Goal: Information Seeking & Learning: Get advice/opinions

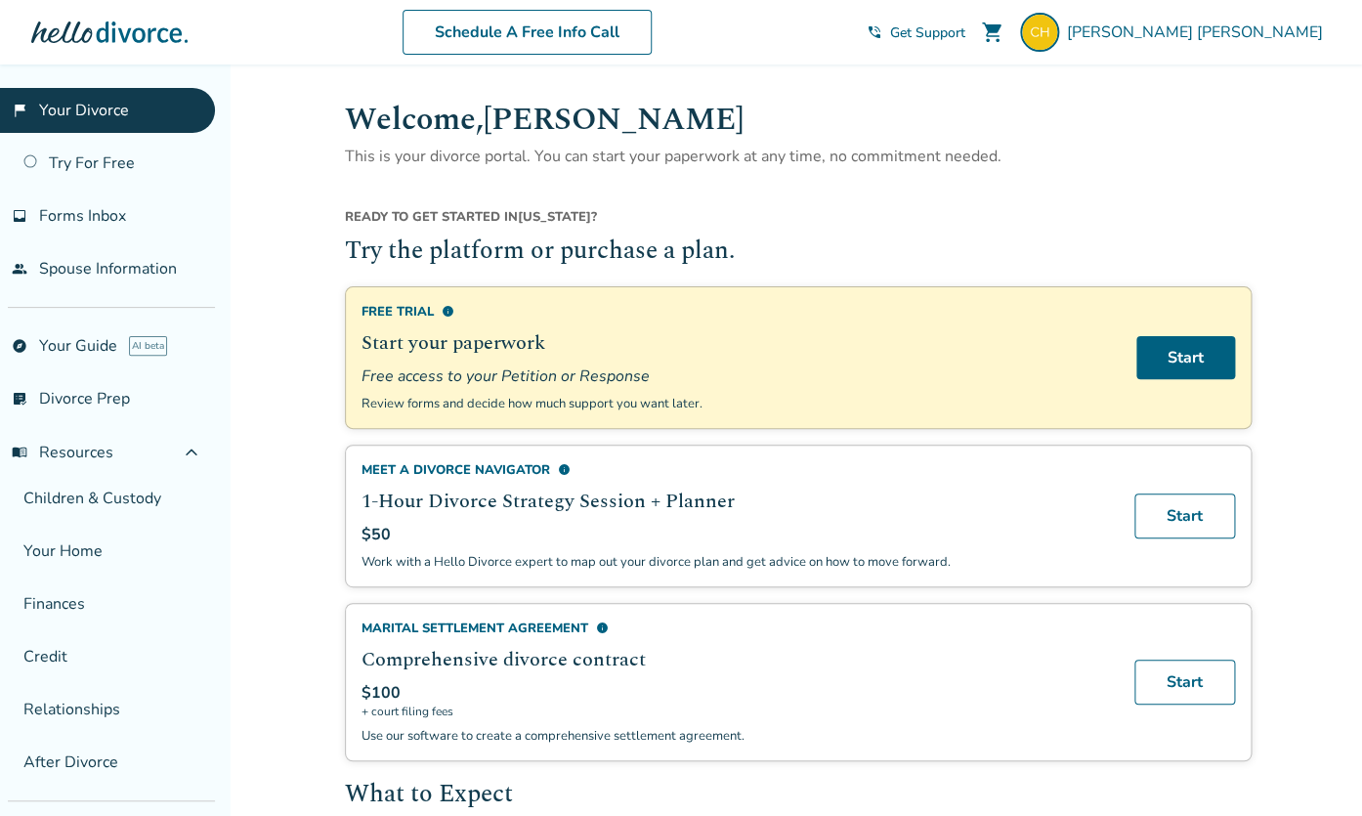
scroll to position [129, 0]
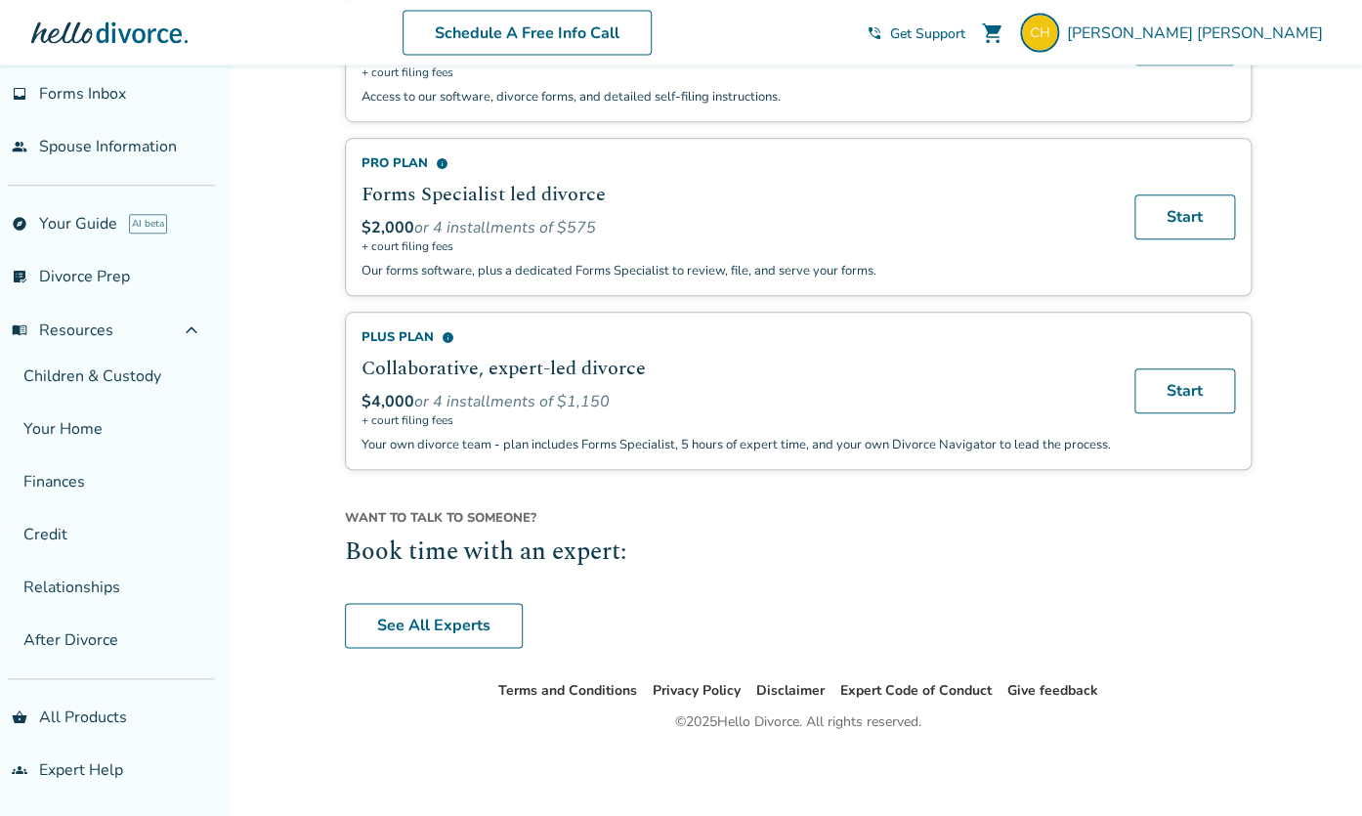
scroll to position [1377, 0]
click at [454, 608] on link "See All Experts" at bounding box center [434, 625] width 178 height 45
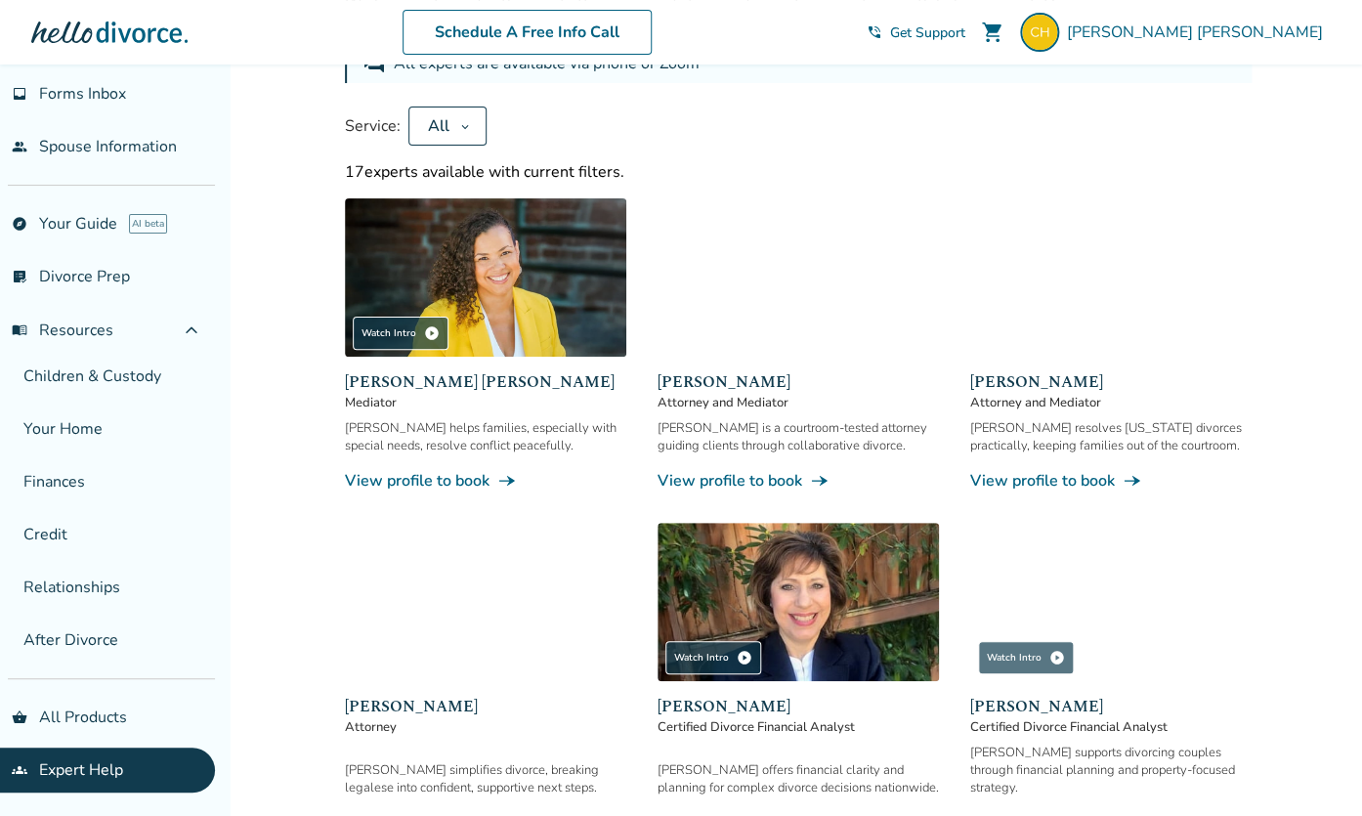
scroll to position [64, 0]
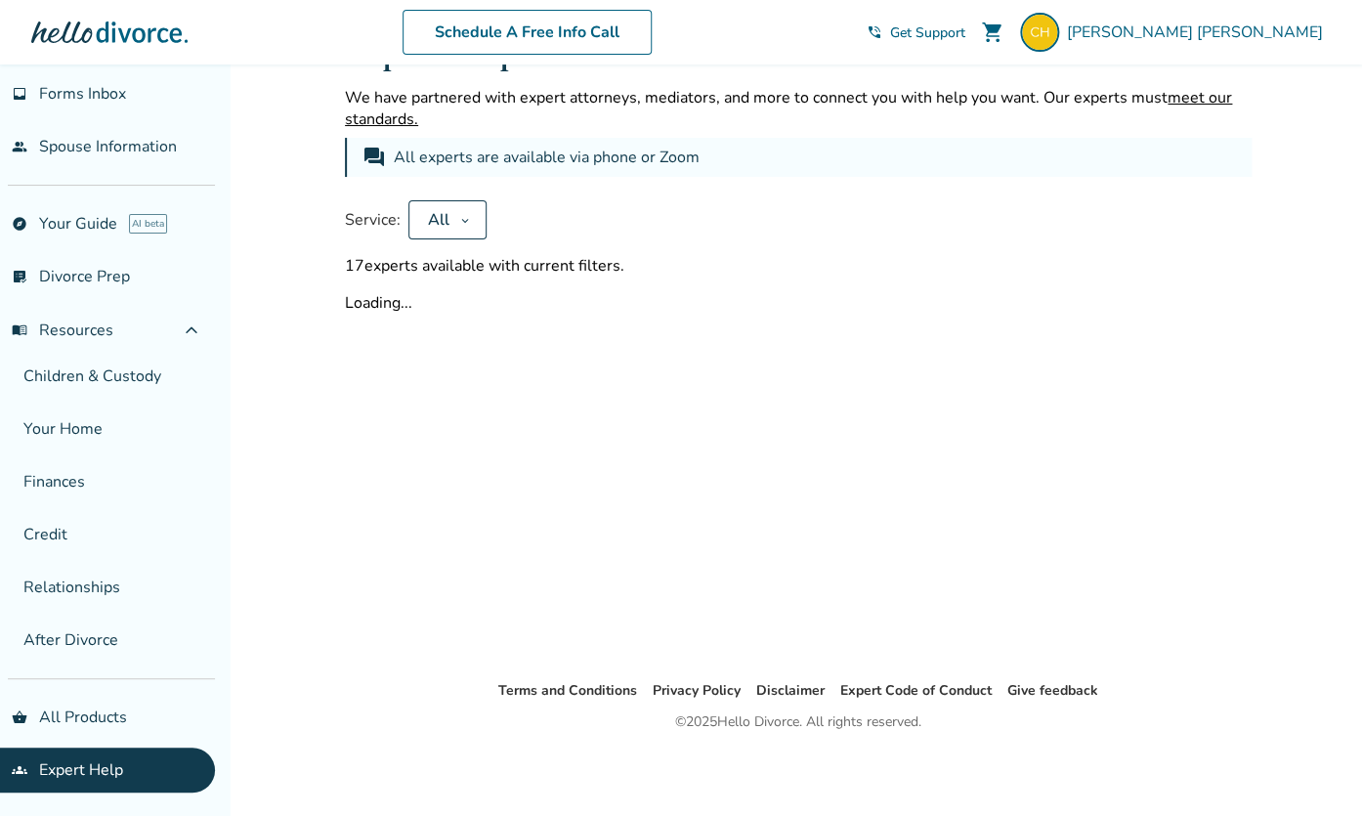
click at [466, 230] on button "All" at bounding box center [447, 219] width 78 height 39
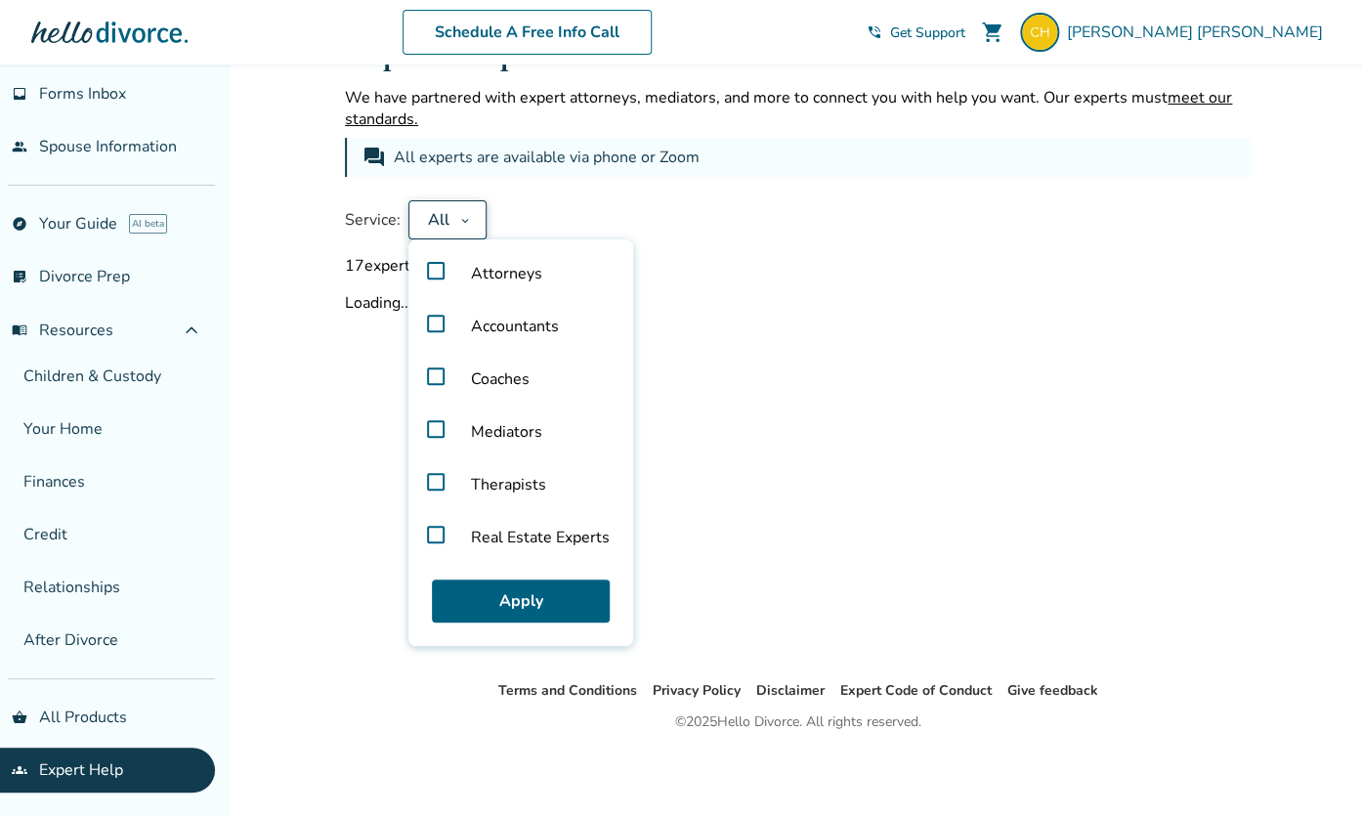
click at [730, 276] on div "17 experts available with current filters." at bounding box center [798, 265] width 906 height 21
click at [466, 232] on button "All" at bounding box center [447, 219] width 78 height 39
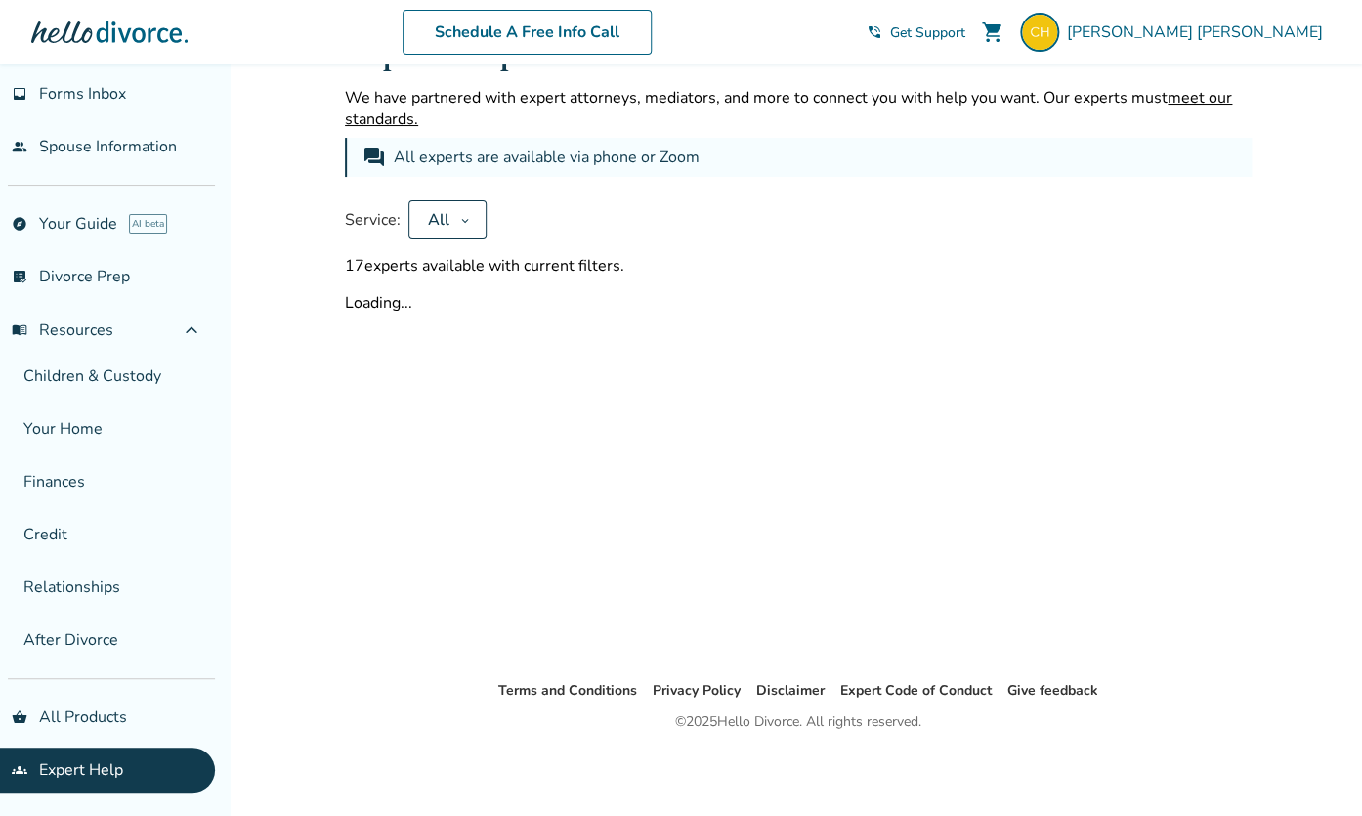
click at [465, 221] on icon at bounding box center [465, 220] width 10 height 16
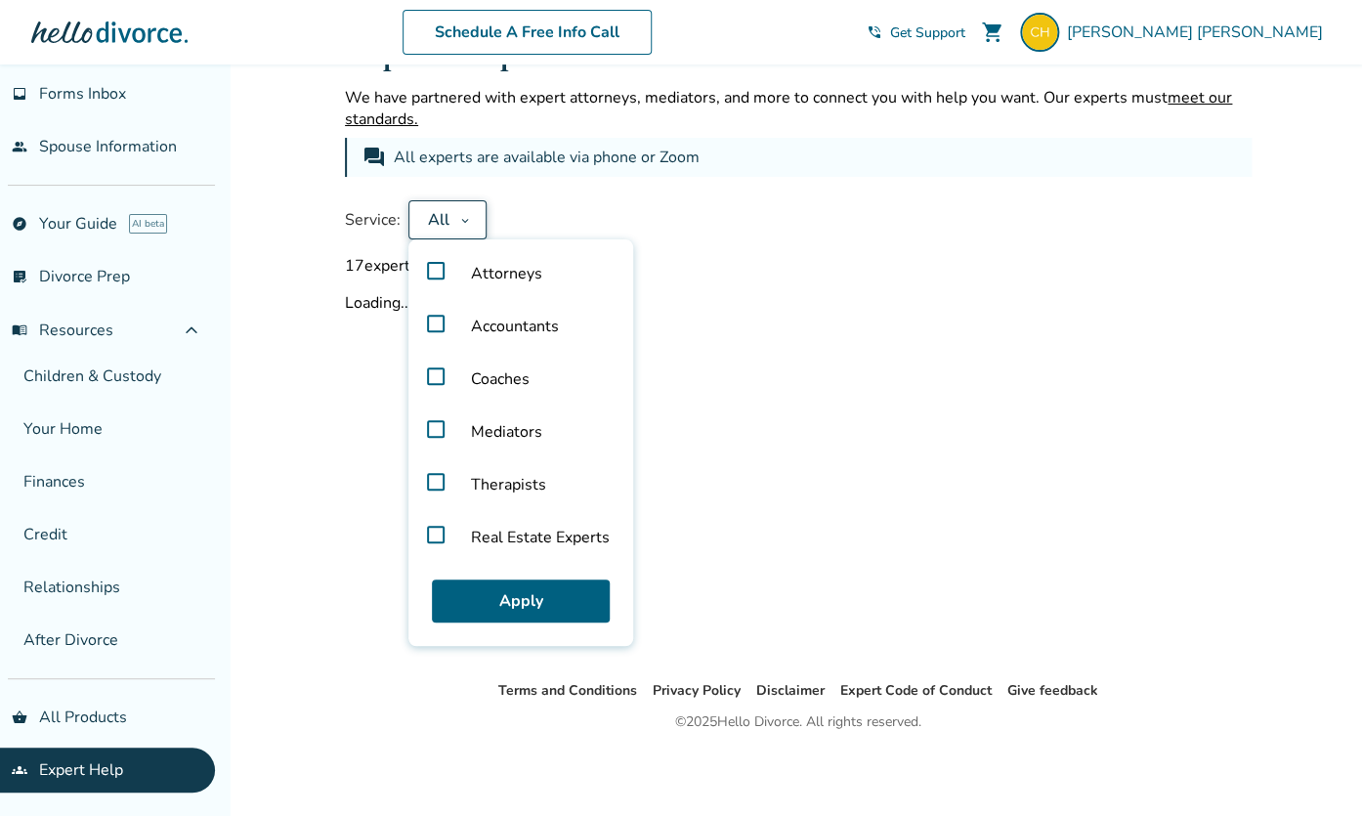
click at [706, 327] on div "Expert Help We have partnered with expert attorneys, mediators, and more to con…" at bounding box center [798, 339] width 938 height 679
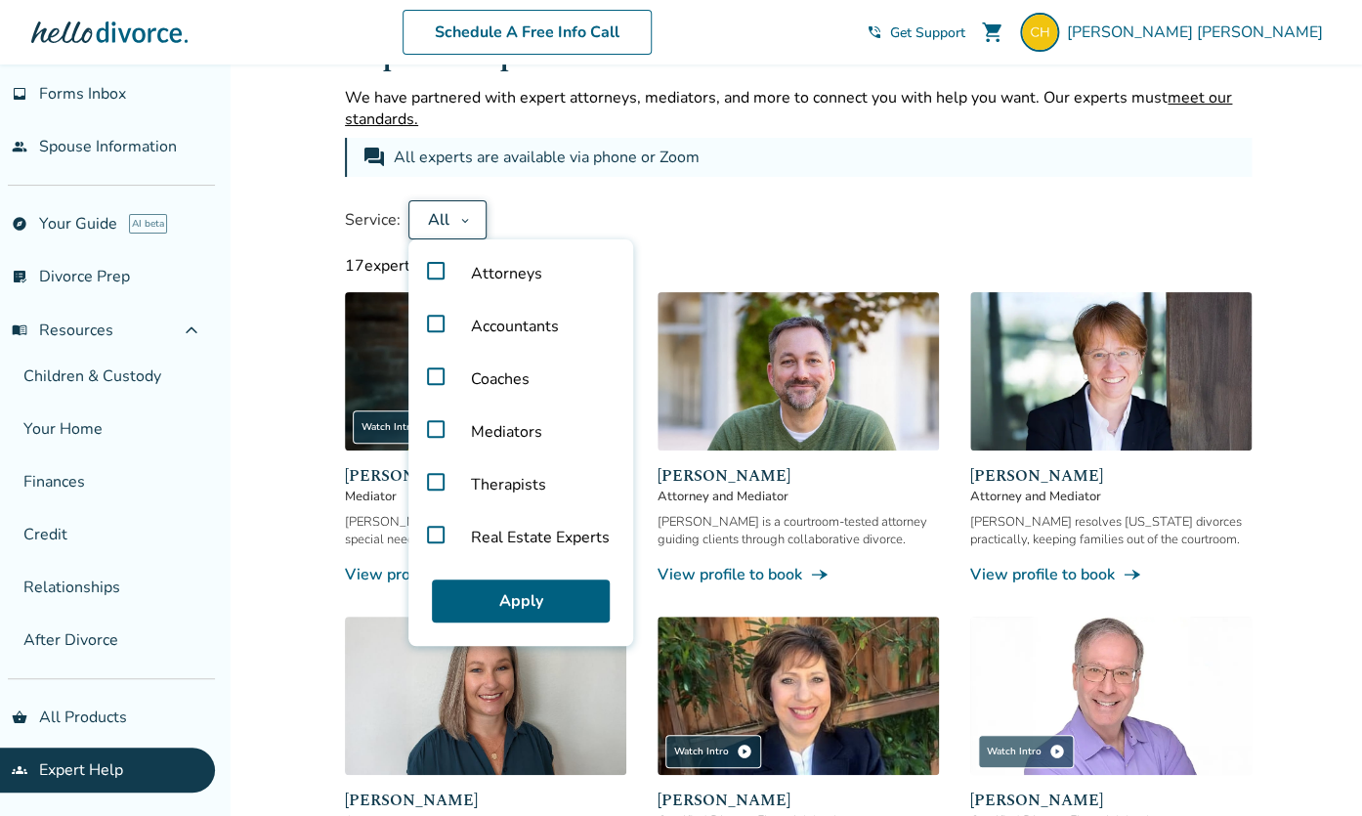
click at [674, 204] on div "Service: All Attorneys Accountants Coaches Mediators Therapists Real Estate Exp…" at bounding box center [798, 219] width 906 height 39
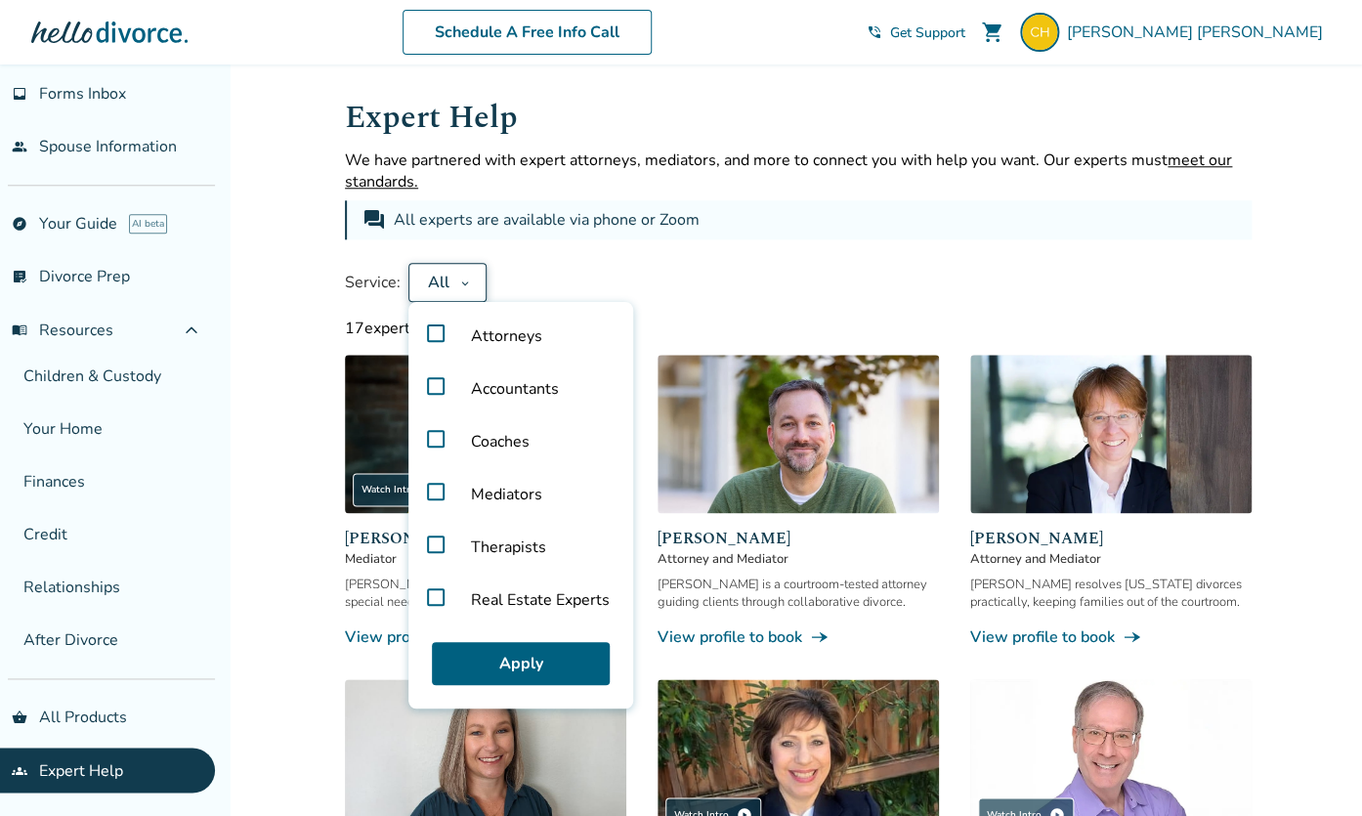
scroll to position [0, 0]
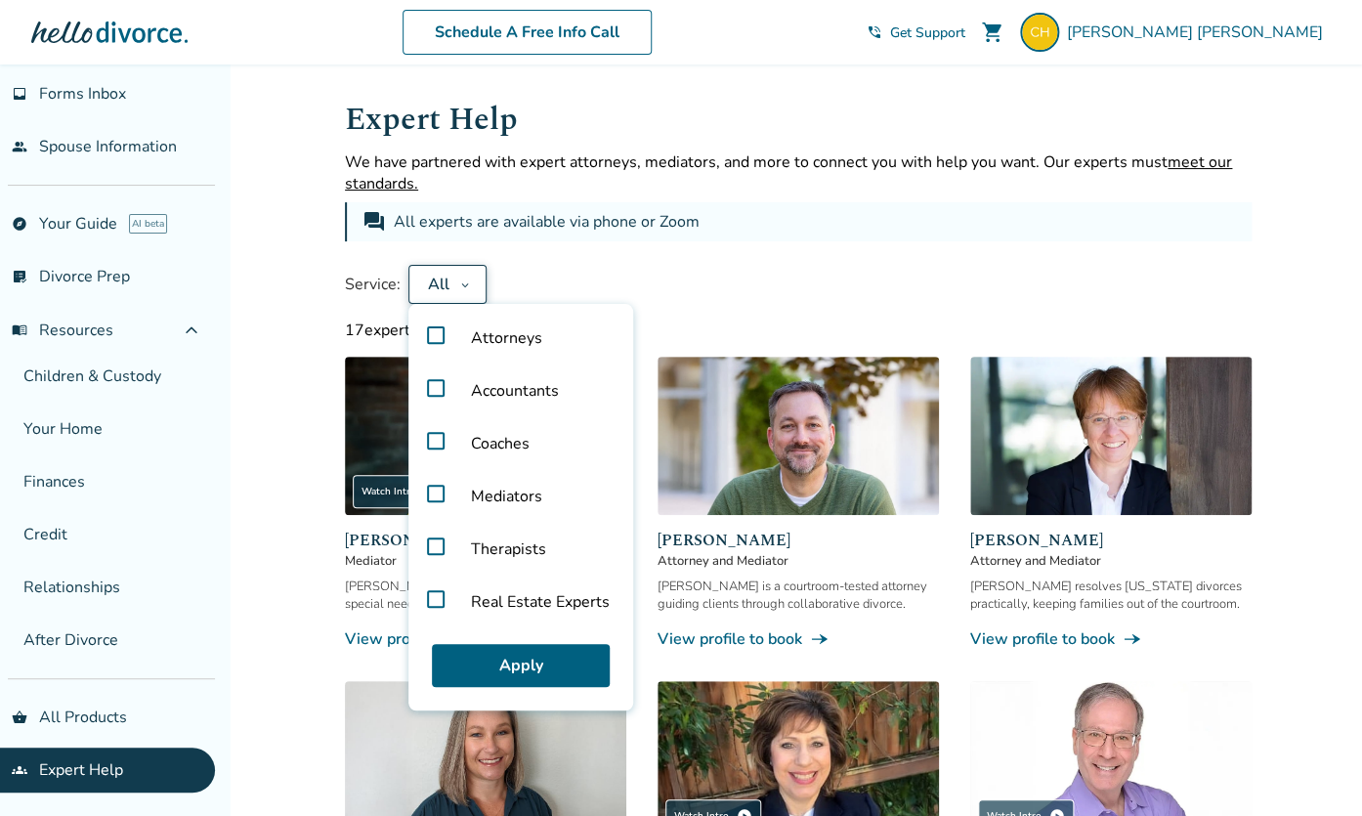
click at [432, 496] on label "Mediators" at bounding box center [520, 496] width 209 height 53
click at [491, 676] on button "Apply" at bounding box center [521, 665] width 178 height 43
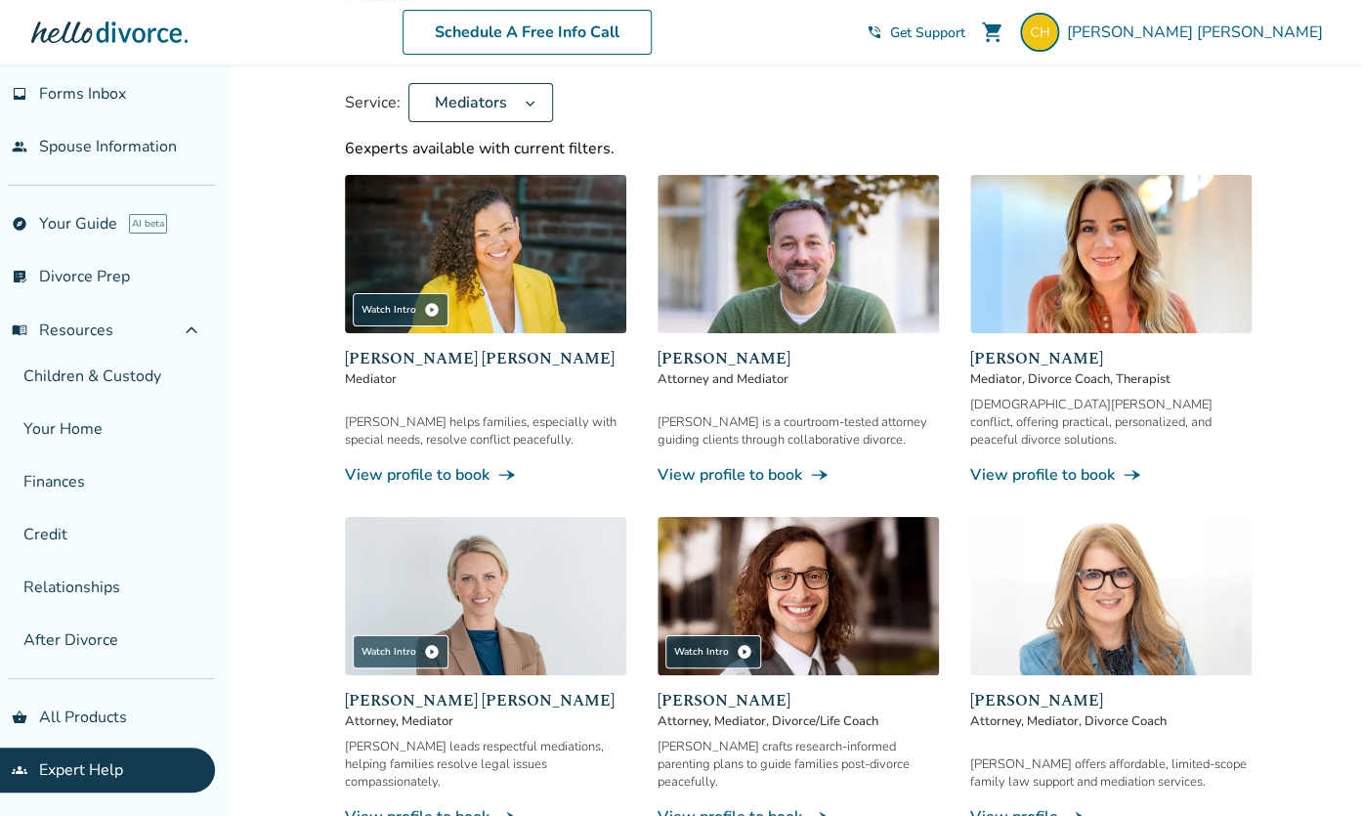
scroll to position [188, 0]
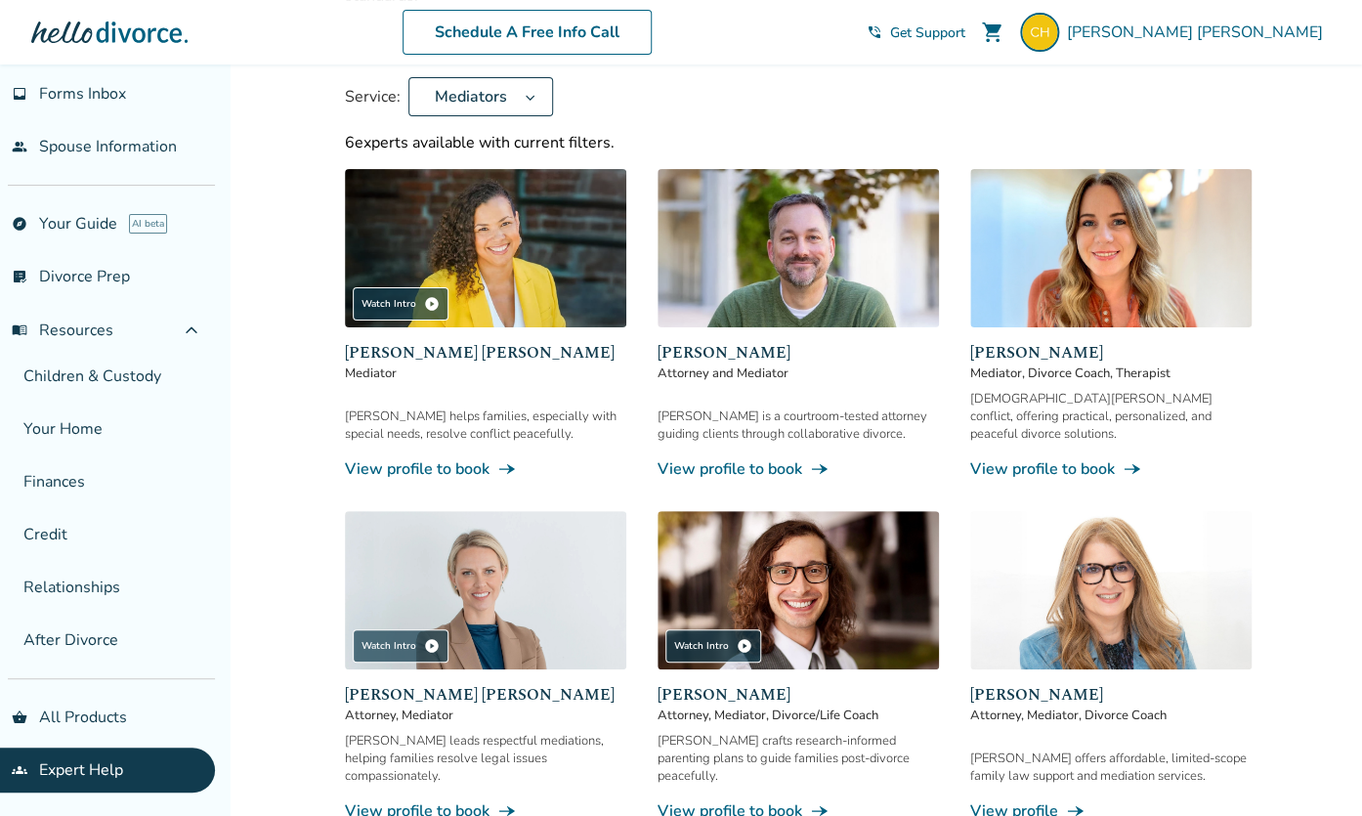
click at [505, 459] on span "line_end_arrow_notch" at bounding box center [507, 469] width 20 height 20
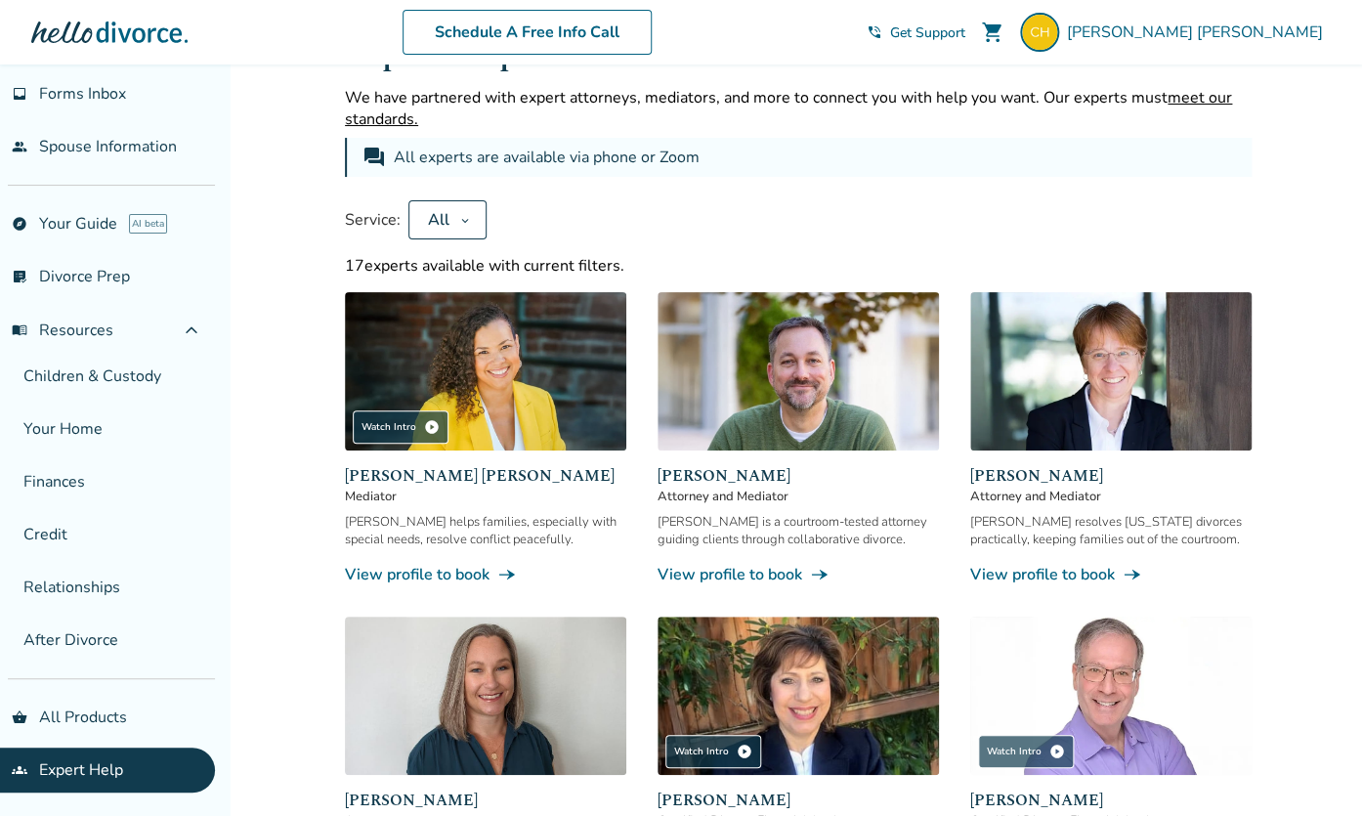
click at [888, 227] on div "Service: All" at bounding box center [798, 219] width 906 height 39
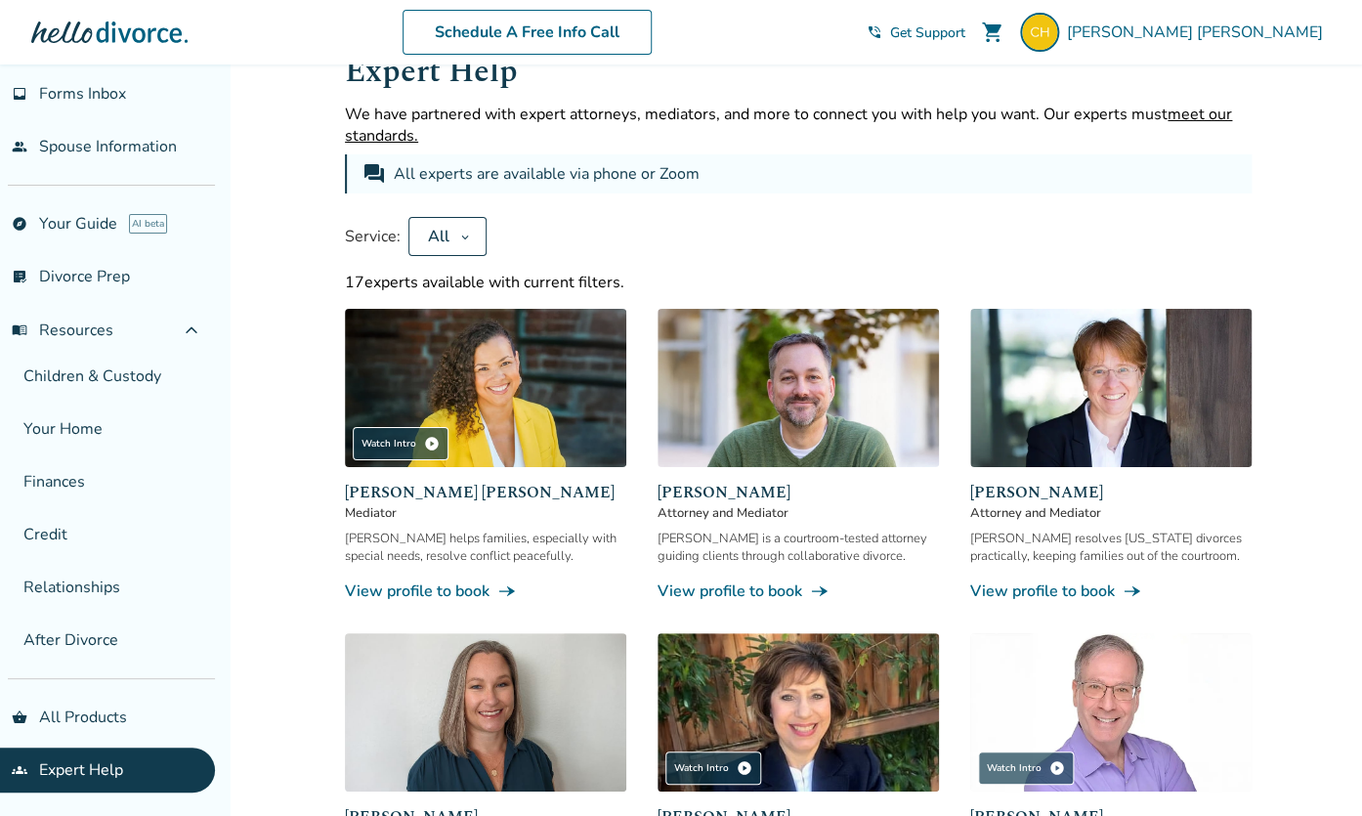
scroll to position [18, 0]
